Goal: Task Accomplishment & Management: Complete application form

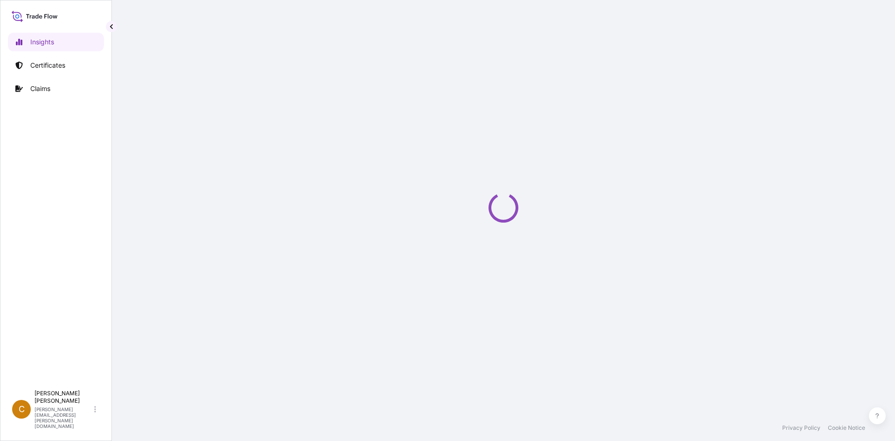
select select "2025"
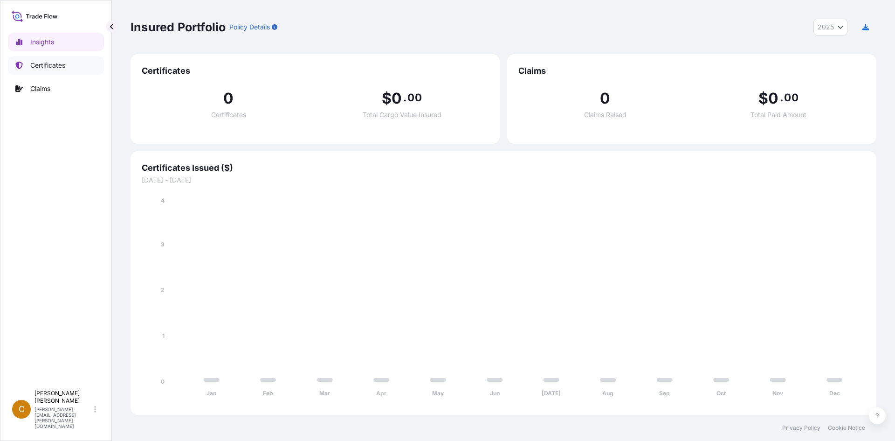
click at [59, 62] on p "Certificates" at bounding box center [47, 65] width 35 height 9
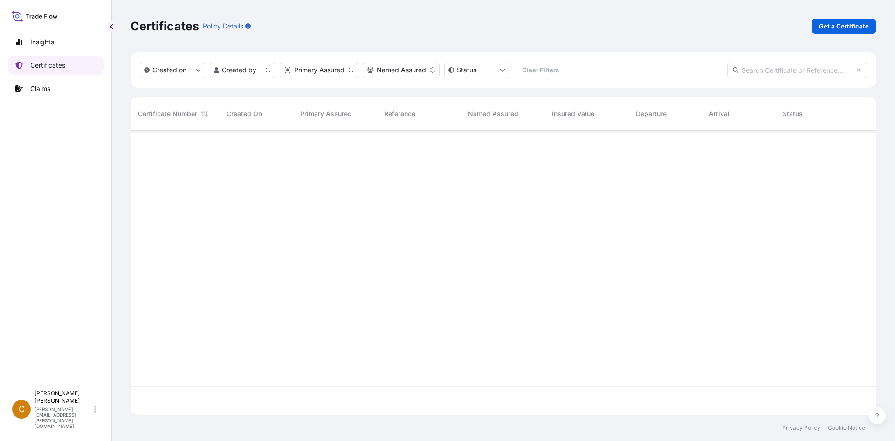
scroll to position [282, 739]
click at [769, 74] on input "text" at bounding box center [797, 70] width 140 height 17
paste input "83392732"
type input "83392732"
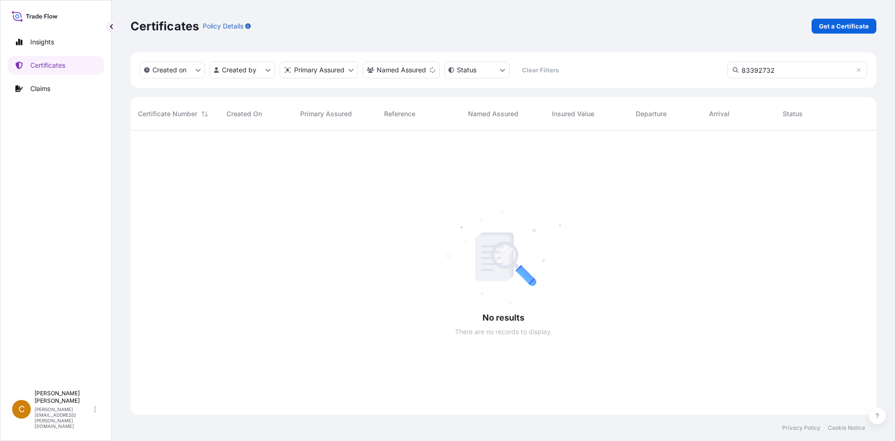
drag, startPoint x: 775, startPoint y: 71, endPoint x: 671, endPoint y: 90, distance: 106.2
click at [671, 90] on div "Created on Created by Primary Assured Named Assured Status Clear Filters 833927…" at bounding box center [504, 233] width 746 height 362
click at [803, 67] on input "text" at bounding box center [797, 70] width 140 height 17
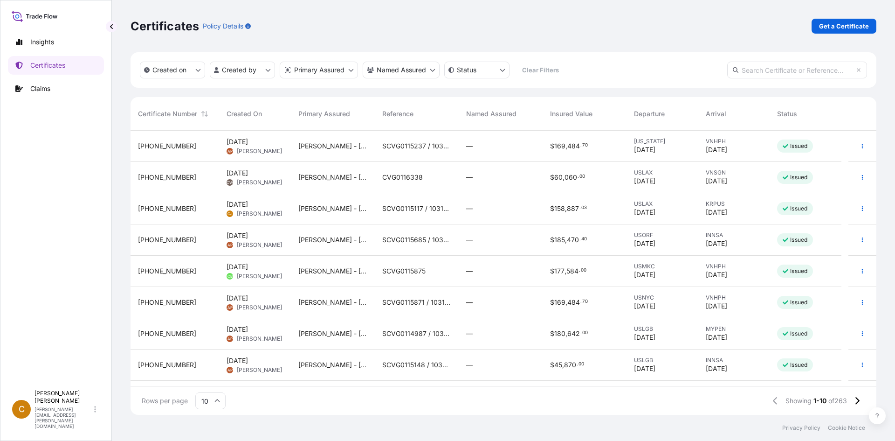
paste input "SCVG0115592"
type input "SCVG0115592"
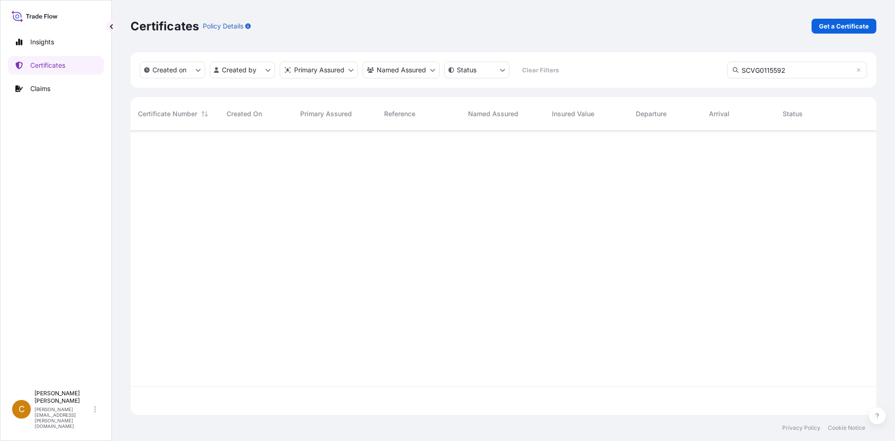
scroll to position [311, 739]
drag, startPoint x: 823, startPoint y: 70, endPoint x: 521, endPoint y: 88, distance: 302.2
click at [521, 88] on div "Created on Created by Primary Assured Named Assured Status Clear Filters SCVG01…" at bounding box center [504, 233] width 746 height 362
click at [837, 28] on p "Get a Certificate" at bounding box center [844, 25] width 50 height 9
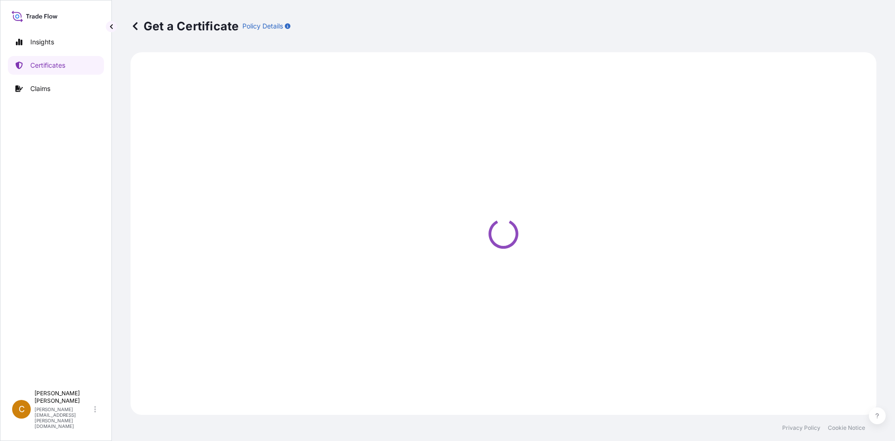
select select "Sea"
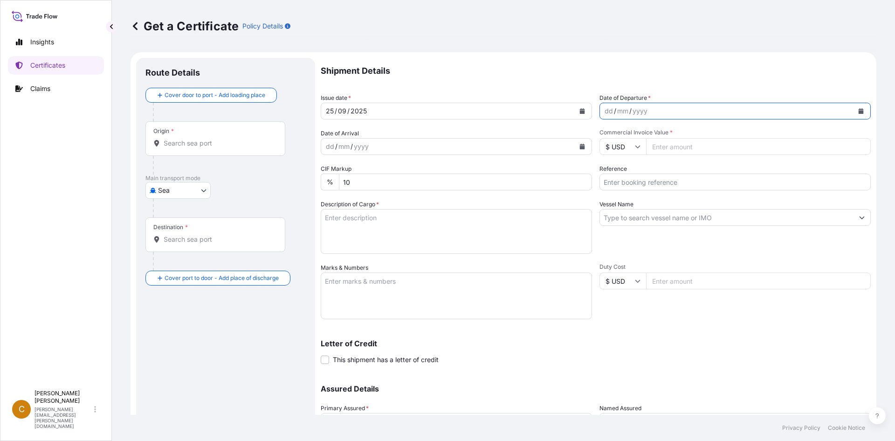
click at [857, 111] on button "Calendar" at bounding box center [861, 111] width 15 height 15
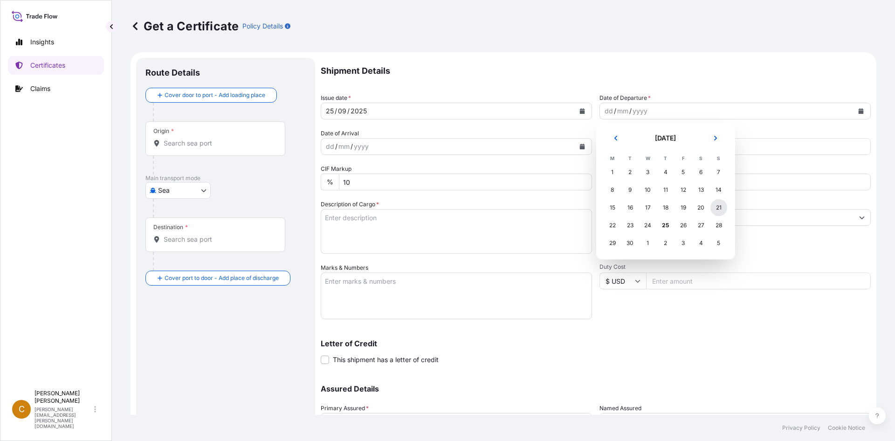
click at [722, 207] on div "21" at bounding box center [719, 207] width 17 height 17
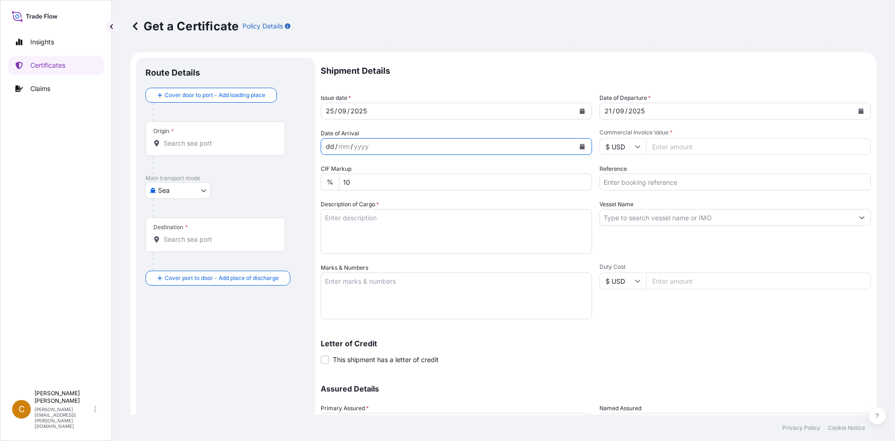
click at [443, 148] on div "dd / mm / yyyy" at bounding box center [448, 146] width 254 height 17
click at [582, 147] on button "Calendar" at bounding box center [582, 146] width 15 height 15
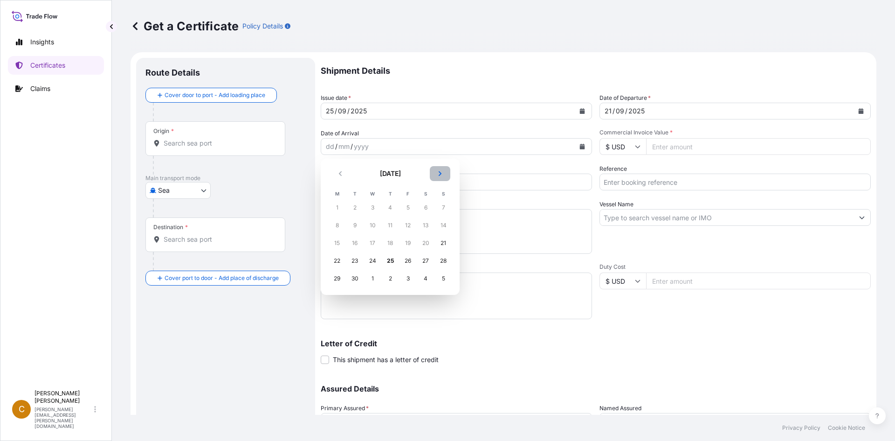
click at [437, 171] on icon "Next" at bounding box center [440, 174] width 6 height 6
click at [370, 260] on div "22" at bounding box center [372, 260] width 17 height 17
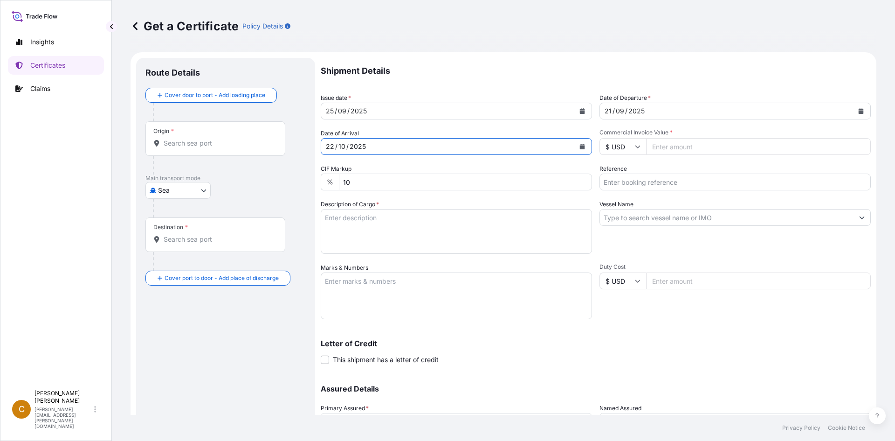
click at [679, 183] on input "Reference" at bounding box center [735, 181] width 271 height 17
click at [751, 184] on input "Reference" at bounding box center [735, 181] width 271 height 17
paste input "SCVG0115592"
click at [681, 177] on input "SCVG0115592 /" at bounding box center [735, 181] width 271 height 17
click at [722, 183] on input "SCVG0115592 /" at bounding box center [735, 181] width 271 height 17
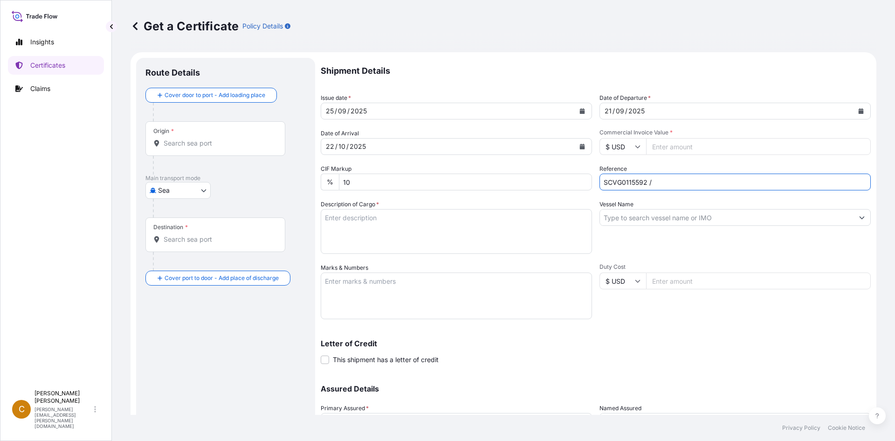
click at [708, 181] on input "SCVG0115592 /" at bounding box center [735, 181] width 271 height 17
type input "SCVG0115592 / 1031879 1031880"
click at [428, 220] on textarea "Description of Cargo *" at bounding box center [456, 231] width 271 height 45
click at [421, 238] on textarea "Description of Cargo *" at bounding box center [456, 231] width 271 height 45
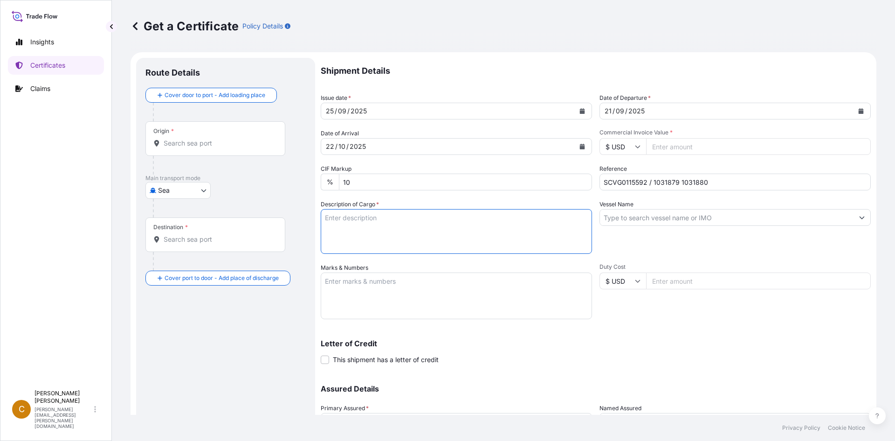
click at [486, 228] on textarea "Description of Cargo *" at bounding box center [456, 231] width 271 height 45
paste textarea "KELTROL,KTL,25KG,BAG HS-Code: 39 13 90"
click at [393, 241] on textarea "KELTROL,KTL,25KG,BAG HS-Code: 39 13 90" at bounding box center [456, 231] width 271 height 45
paste textarea "79 bags of net 25 kgs each on 2 heat treated pallets"
drag, startPoint x: 421, startPoint y: 237, endPoint x: 428, endPoint y: 248, distance: 12.8
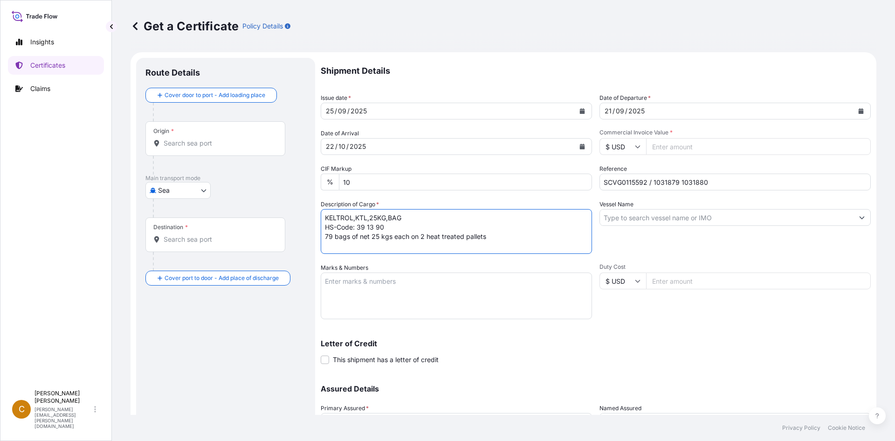
click at [421, 238] on textarea "KELTROL,KTL,25KG,BAG HS-Code: 39 13 90 79 bags of net 25 kgs each on 2 heat tre…" at bounding box center [456, 231] width 271 height 45
click at [328, 240] on textarea "KELTROL,KTL,25KG,BAG HS-Code: 39 13 90 79 bags of net 25 kgs each on 4 heat tre…" at bounding box center [456, 231] width 271 height 45
paste textarea "157"
click at [519, 231] on textarea "KELTROL,KTL,25KG,BAG HS-Code: 39 13 90 157 bags of net 25 kgs each on 4 heat tr…" at bounding box center [456, 231] width 271 height 45
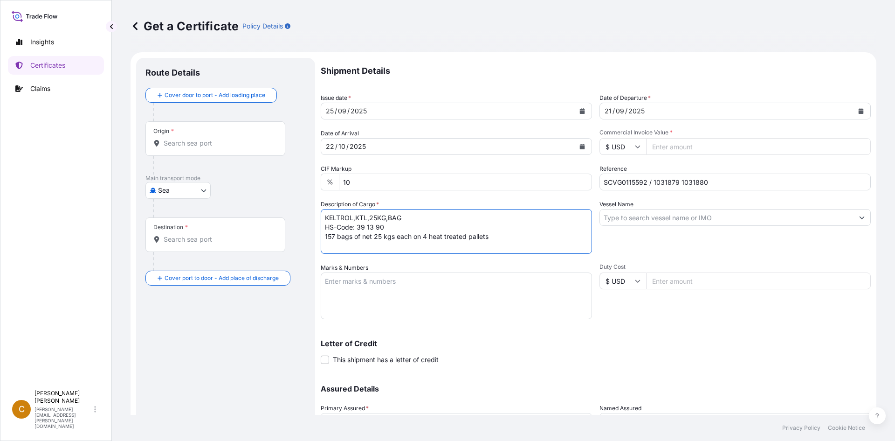
click at [508, 239] on textarea "KELTROL,KTL,25KG,BAG HS-Code: 39 13 90 157 bags of net 25 kgs each on 4 heat tr…" at bounding box center [456, 231] width 271 height 45
click at [525, 236] on textarea "KELTROL,KTL,25KG,BAG HS-Code: 39 13 90 157 bags of net 25 kgs each on 4 heat tr…" at bounding box center [456, 231] width 271 height 45
click at [461, 250] on textarea "KELTROL,KTL,25KG,BAG HS-Code: 39 13 90 157 bags of net 25 kgs each on 4 heat tr…" at bounding box center [456, 231] width 271 height 45
paste textarea "BEAU5763173"
click at [451, 243] on textarea "KELTROL,KTL,25KG,BAG HS-Code: 39 13 90 157 bags of net 25 kgs each on 4 heat tr…" at bounding box center [456, 231] width 271 height 45
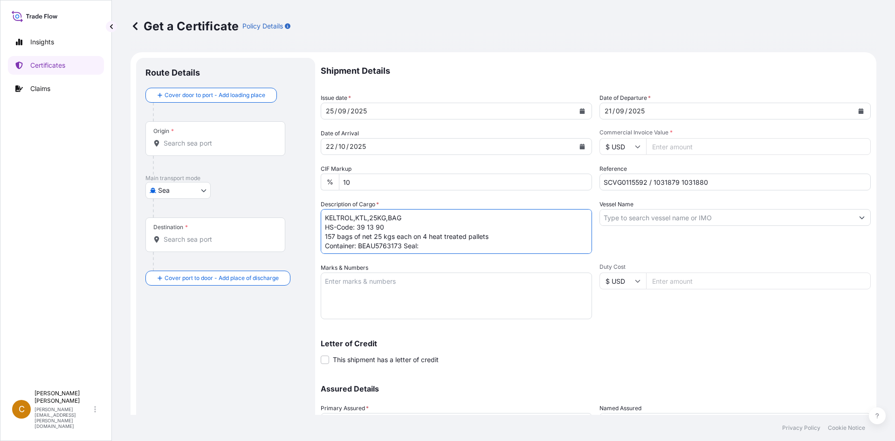
paste textarea "100869"
type textarea "KELTROL,KTL,25KG,BAG HS-Code: 39 13 90 157 bags of net 25 kgs each on 4 heat tr…"
click at [454, 291] on textarea "Marks & Numbers" at bounding box center [456, 295] width 271 height 47
